Goal: Transaction & Acquisition: Register for event/course

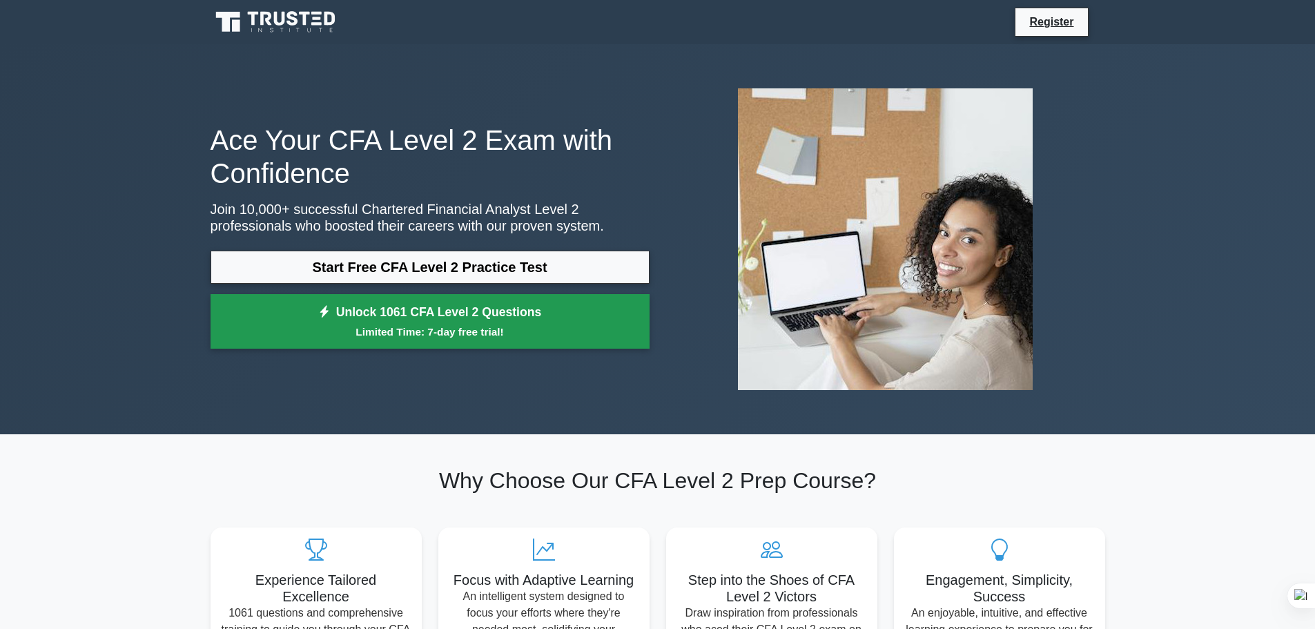
click at [562, 316] on link "Unlock 1061 CFA Level 2 Questions Limited Time: 7-day free trial!" at bounding box center [430, 321] width 439 height 55
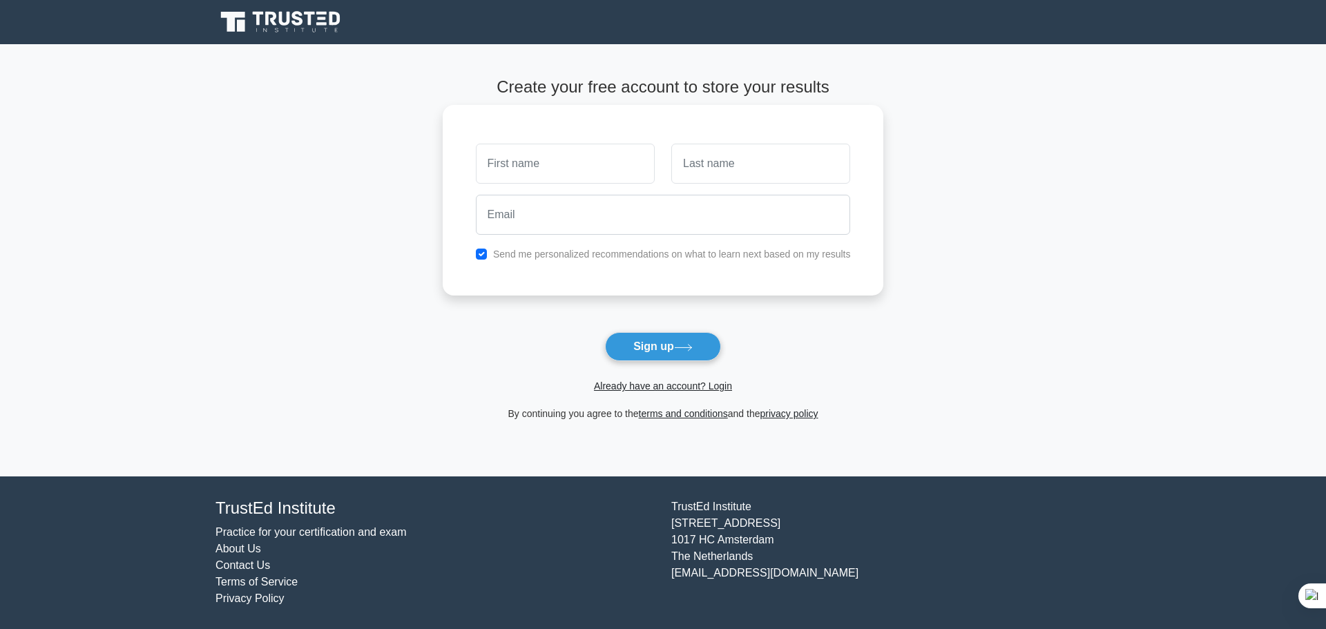
click at [552, 185] on div at bounding box center [564, 163] width 195 height 51
click at [561, 166] on input "text" at bounding box center [565, 164] width 179 height 40
click at [584, 167] on input "text" at bounding box center [565, 164] width 179 height 40
type input "duurwen------"
